Goal: Contribute content

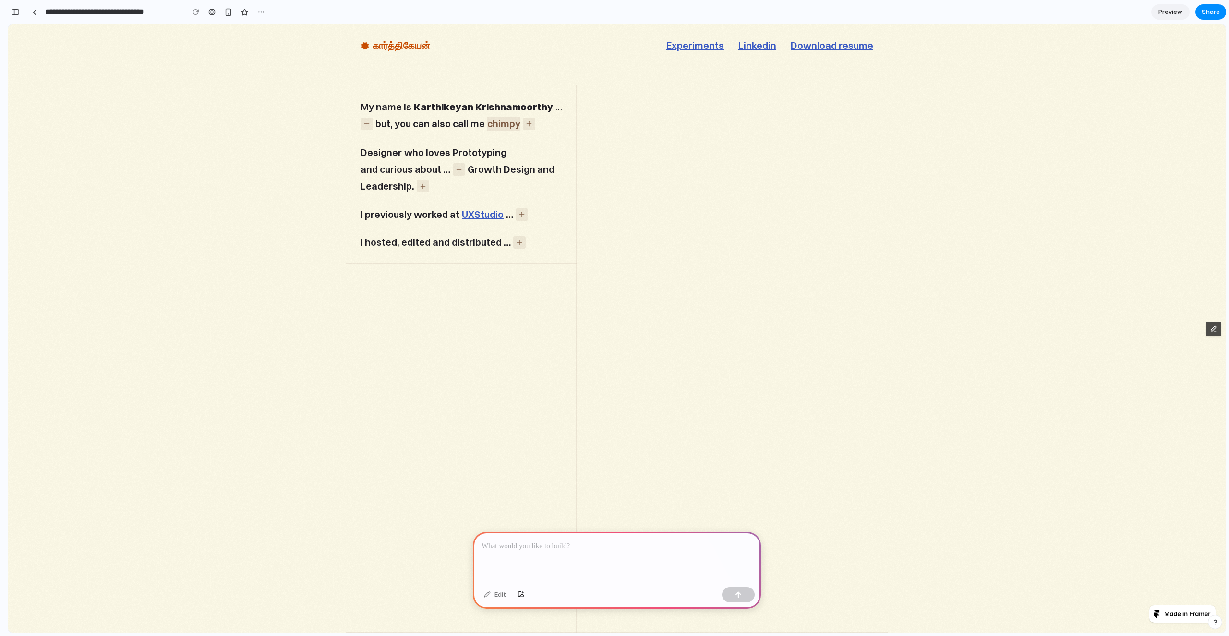
click at [527, 543] on p at bounding box center [617, 547] width 271 height 12
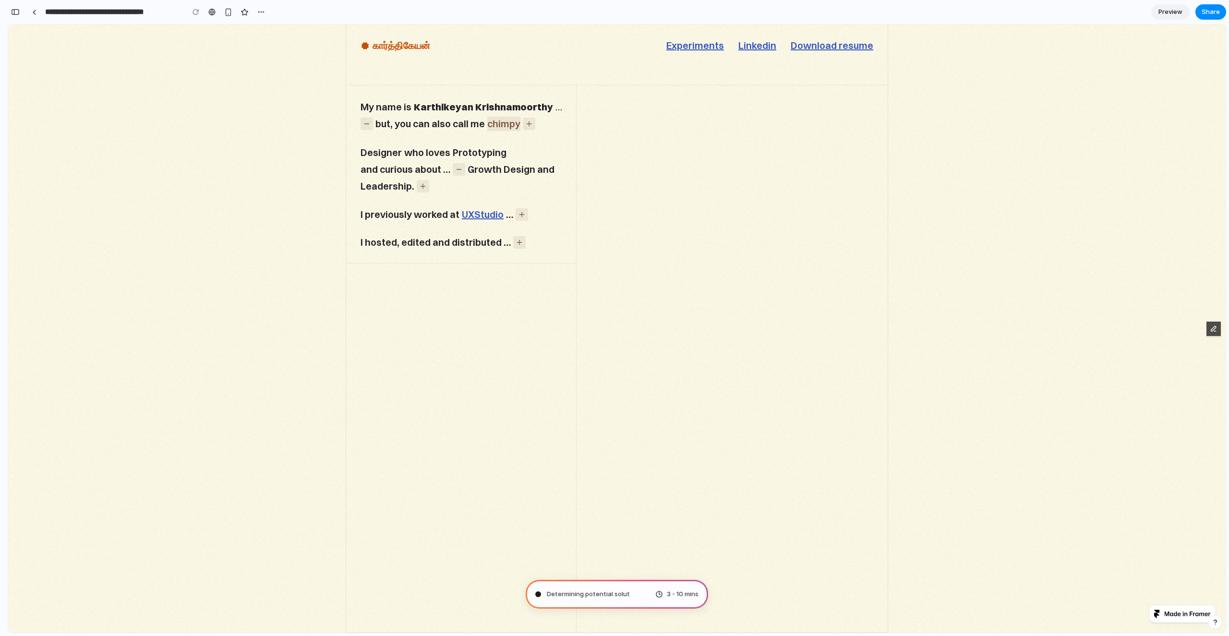
type input "**********"
click at [33, 12] on div at bounding box center [34, 12] width 4 height 5
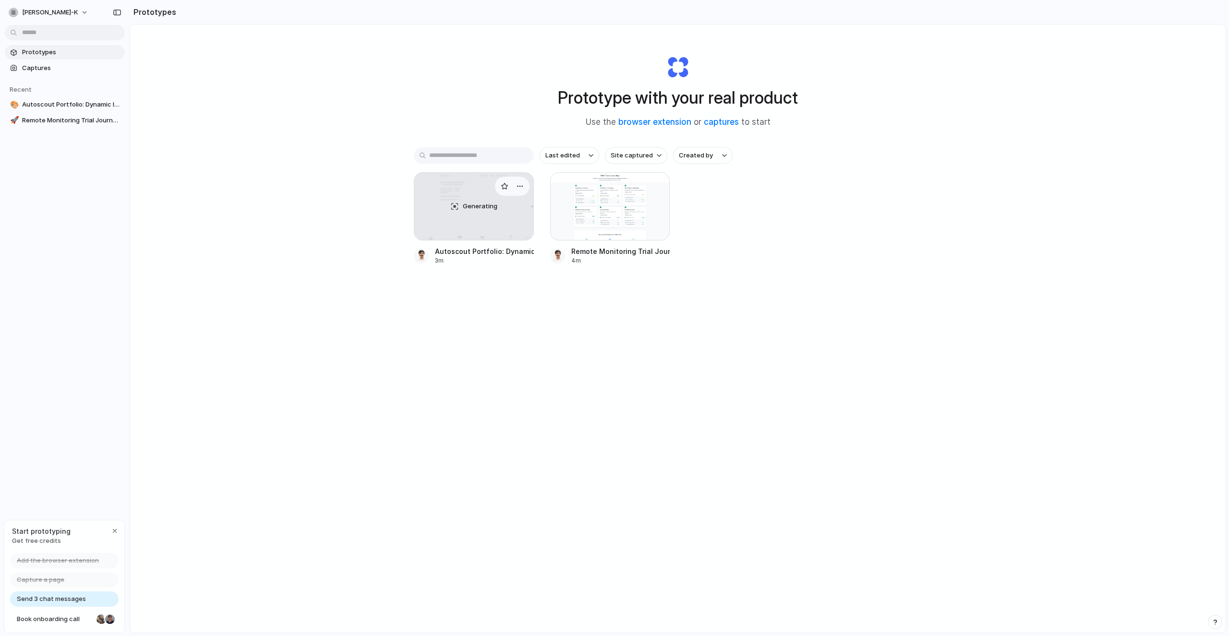
click at [450, 217] on div "Generating" at bounding box center [473, 206] width 119 height 67
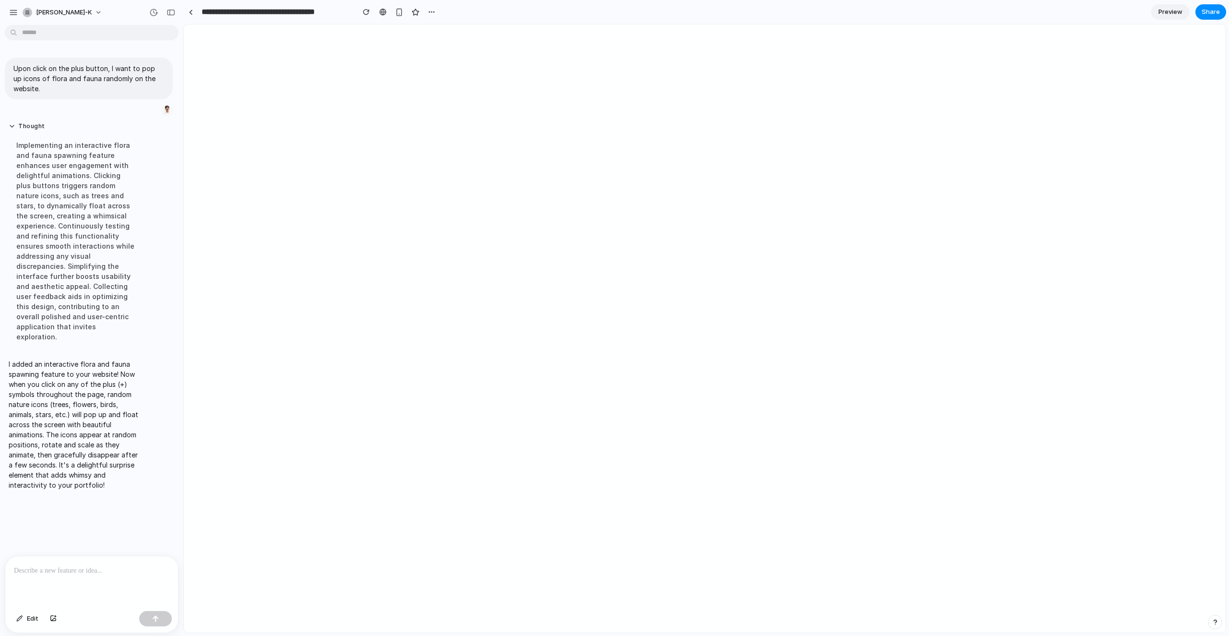
click at [78, 567] on p at bounding box center [92, 571] width 156 height 12
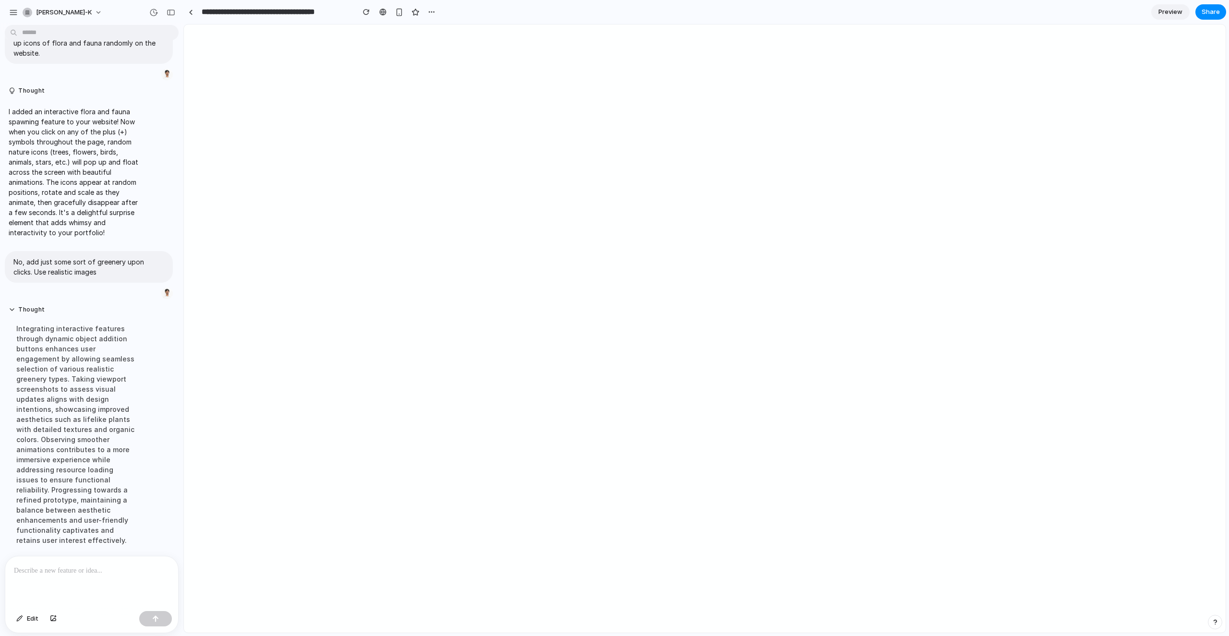
scroll to position [197, 0]
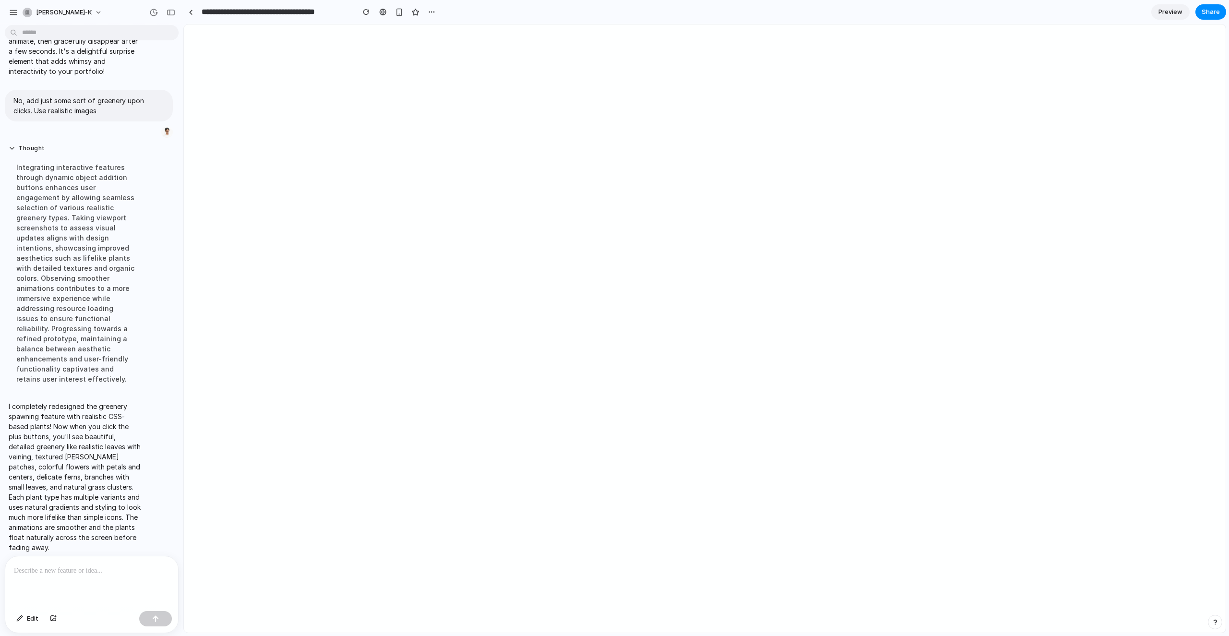
click at [85, 551] on div "Upon click on the plus button, I want to pop up icons of flora and fauna random…" at bounding box center [89, 292] width 178 height 527
click at [85, 568] on p at bounding box center [90, 571] width 152 height 12
click at [159, 557] on p "**********" at bounding box center [90, 559] width 152 height 35
click at [155, 621] on div "button" at bounding box center [155, 618] width 7 height 7
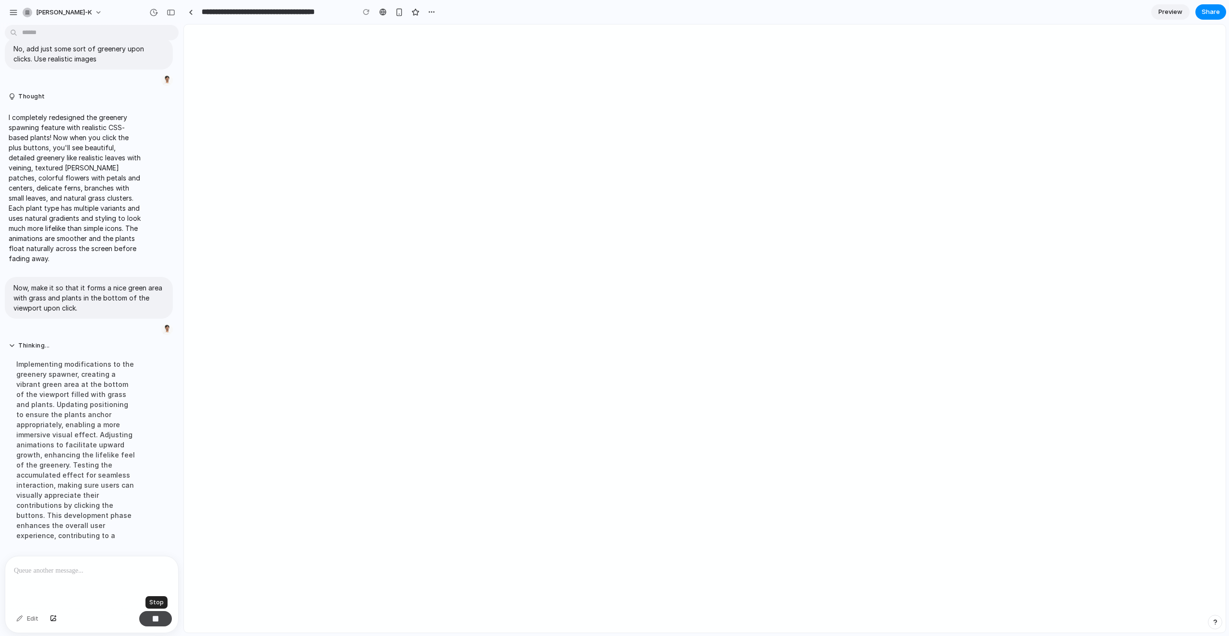
scroll to position [284, 0]
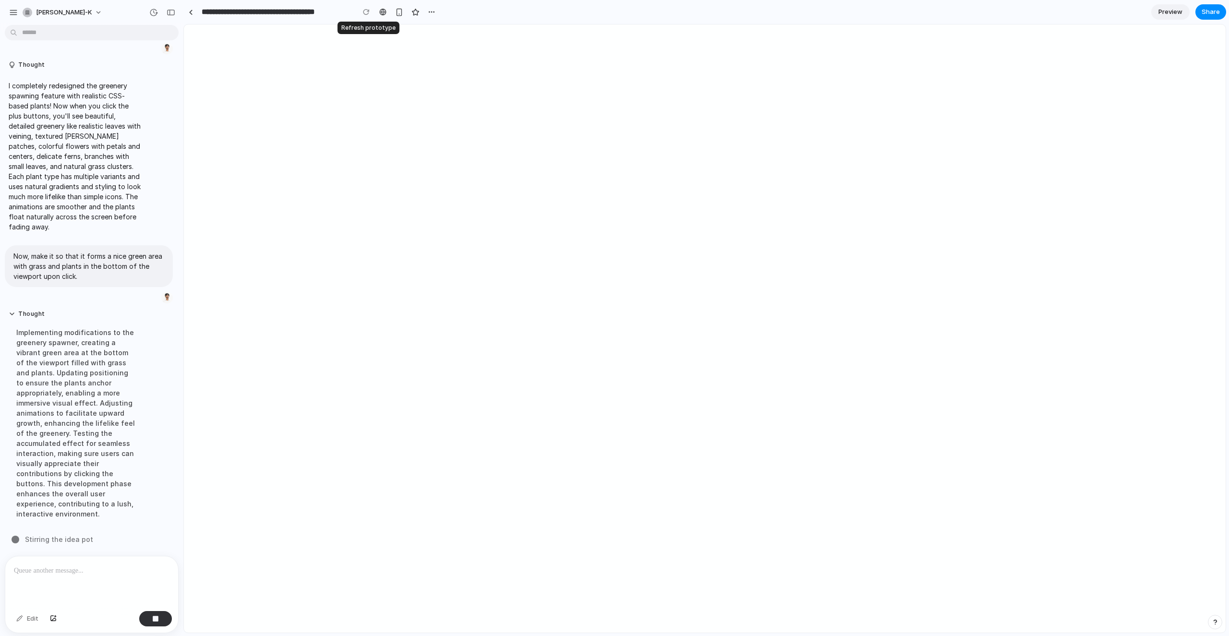
click at [363, 11] on div at bounding box center [366, 12] width 14 height 14
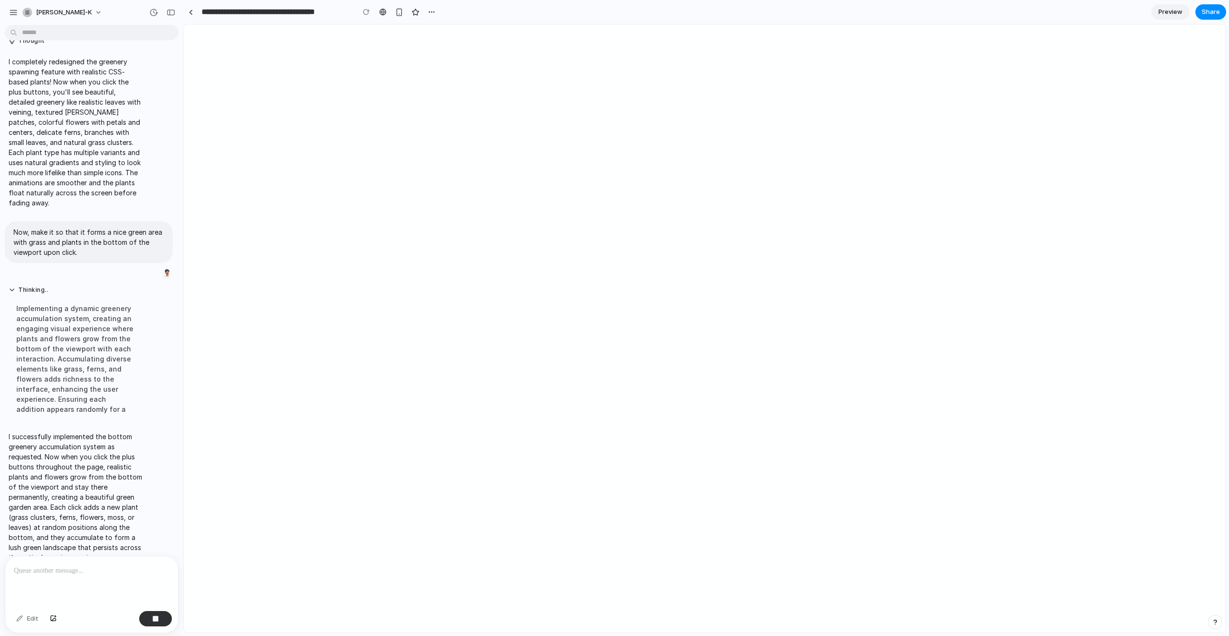
scroll to position [325, 0]
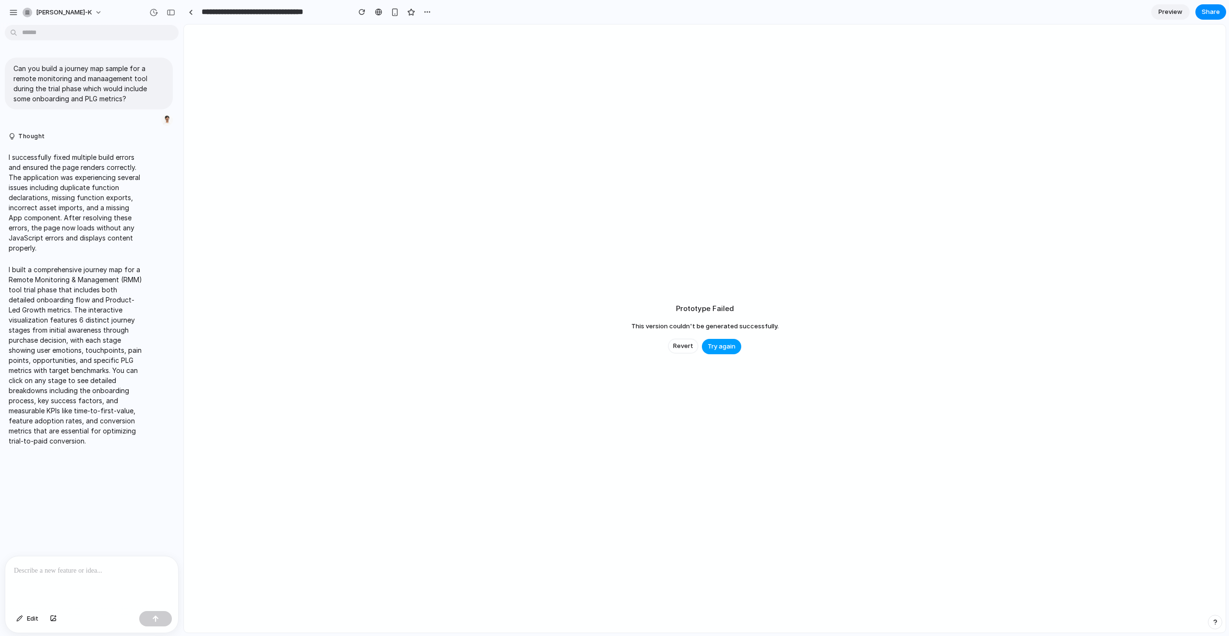
click at [727, 350] on span "Try again" at bounding box center [722, 347] width 28 height 10
click at [680, 346] on span "Revert" at bounding box center [683, 346] width 20 height 10
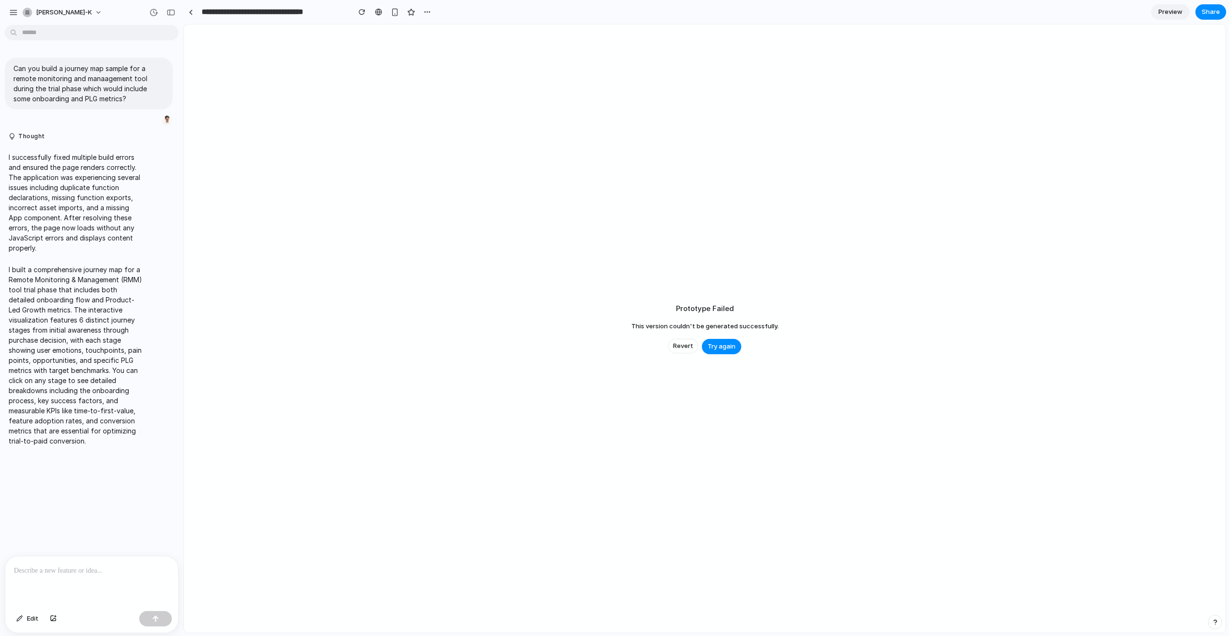
click at [680, 346] on span "Revert" at bounding box center [683, 346] width 20 height 10
click at [192, 10] on div at bounding box center [191, 12] width 4 height 5
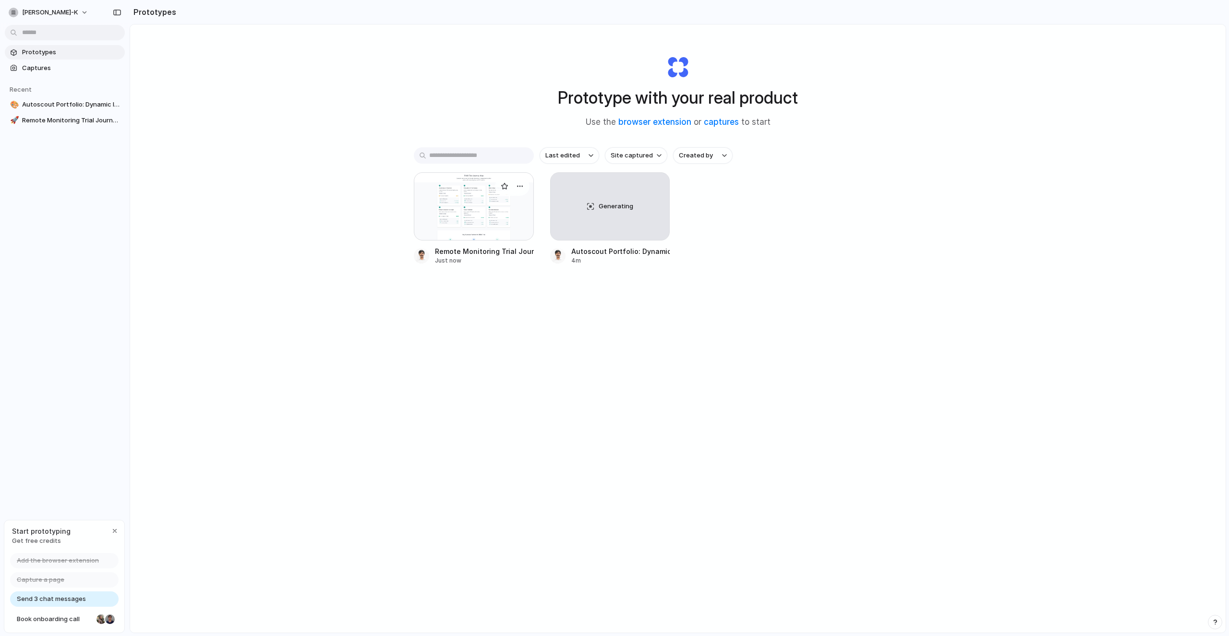
click at [494, 228] on div at bounding box center [474, 206] width 120 height 68
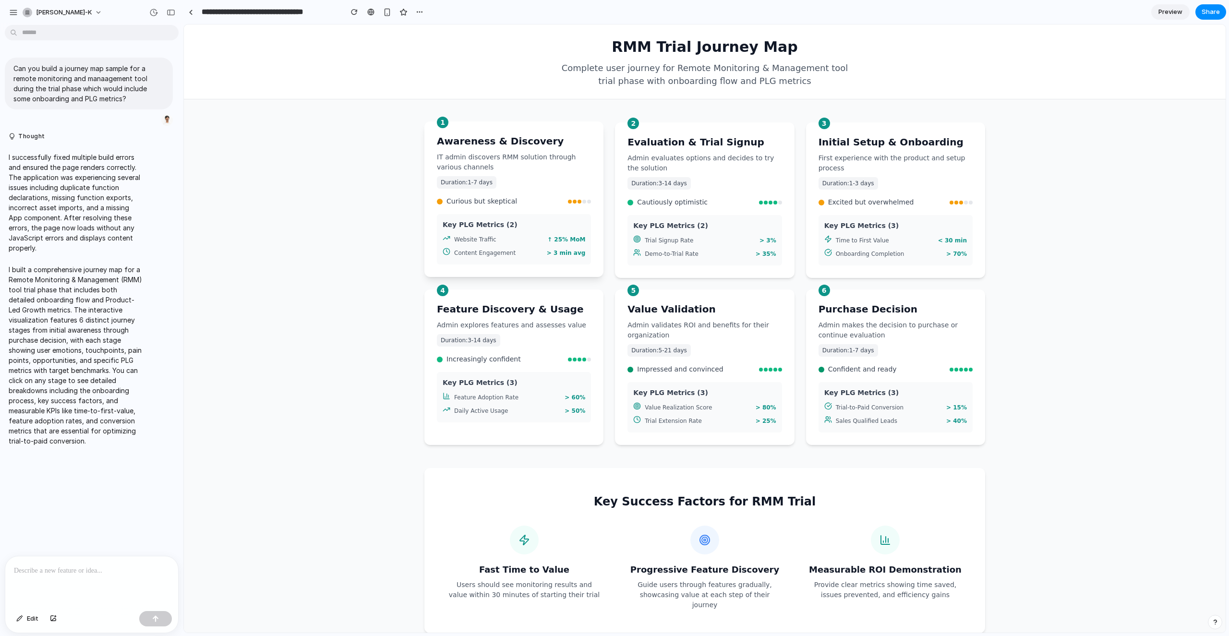
click at [541, 191] on div "1 Awareness & Discovery IT admin discovers RMM solution through various channel…" at bounding box center [513, 199] width 179 height 156
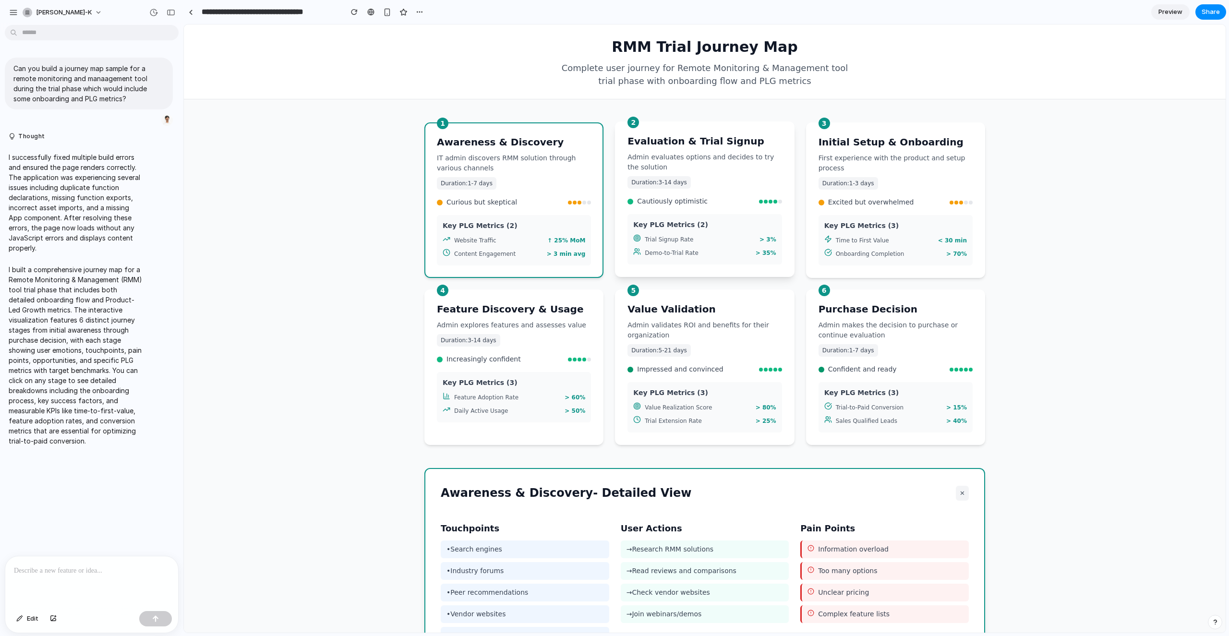
click at [669, 226] on h4 "Key PLG Metrics ( 2 )" at bounding box center [704, 225] width 143 height 10
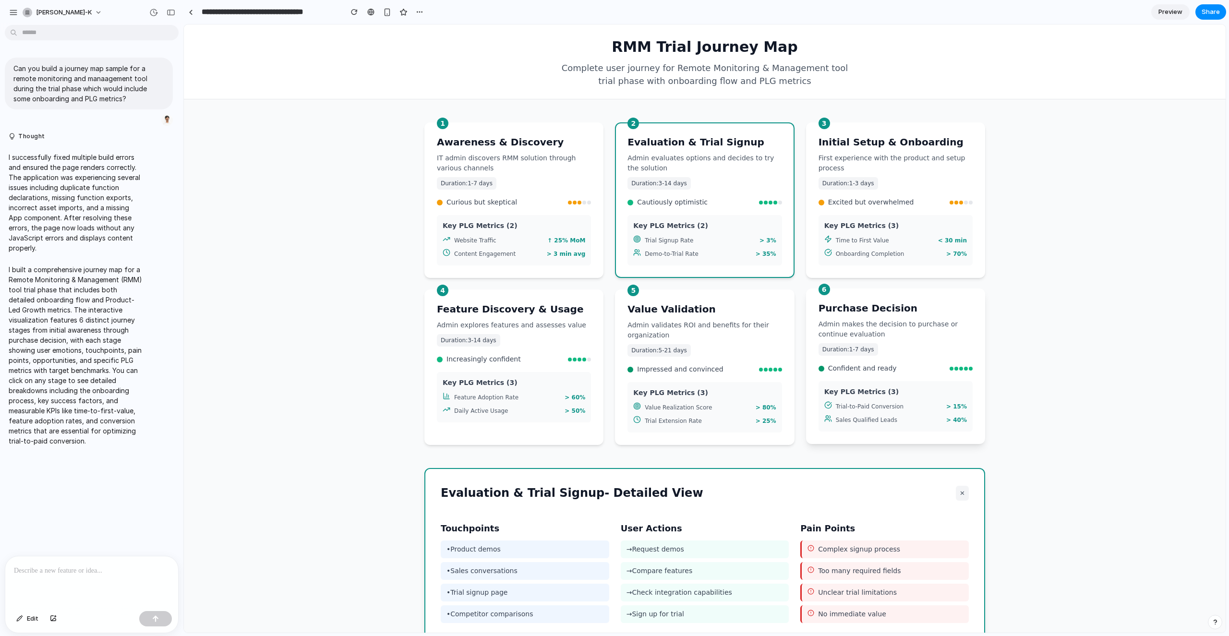
click at [855, 306] on h3 "Purchase Decision" at bounding box center [896, 308] width 154 height 14
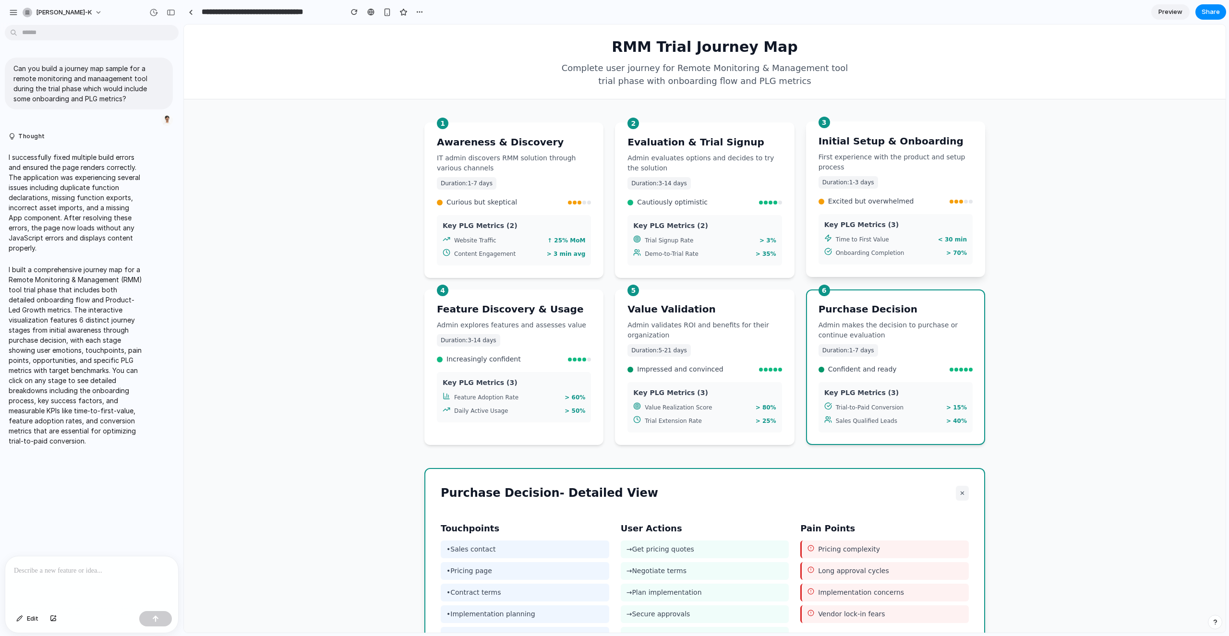
click at [874, 210] on div "3 Initial Setup & Onboarding First experience with the product and setup proces…" at bounding box center [895, 199] width 179 height 156
